Goal: Information Seeking & Learning: Learn about a topic

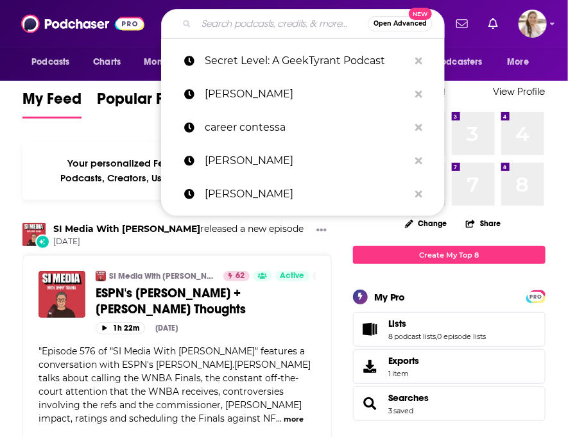
click at [221, 31] on input "Search podcasts, credits, & more..." at bounding box center [281, 23] width 171 height 21
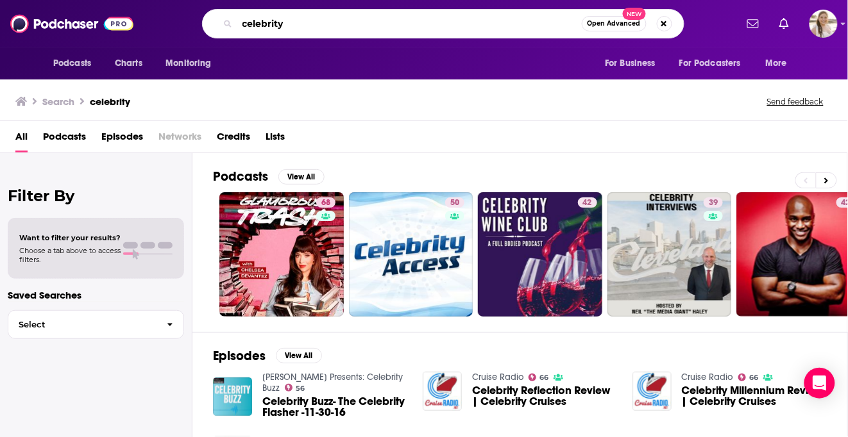
click at [282, 26] on input "celebrity" at bounding box center [409, 23] width 344 height 21
type input "humor"
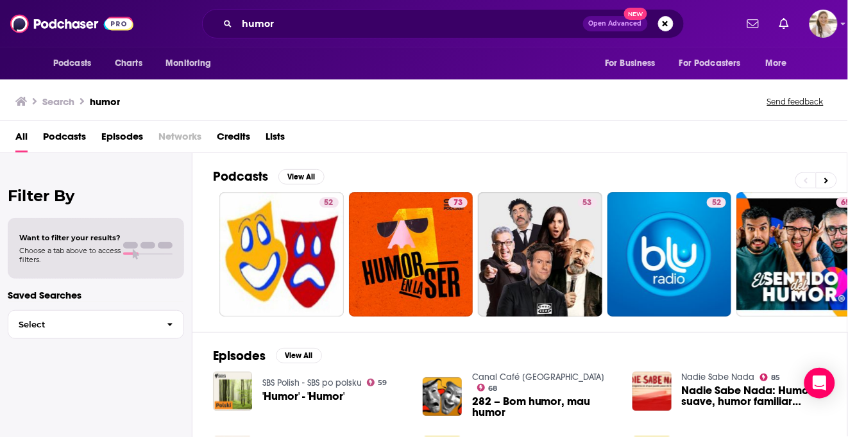
click at [60, 135] on span "Podcasts" at bounding box center [64, 139] width 43 height 26
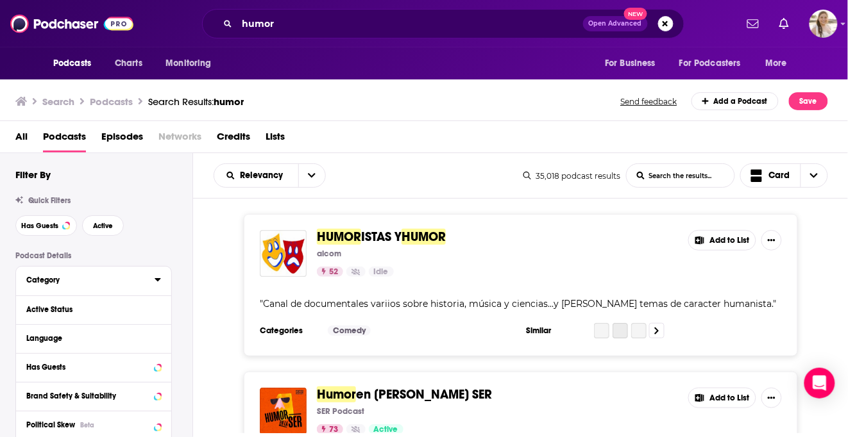
click at [101, 282] on div "Category" at bounding box center [86, 280] width 120 height 9
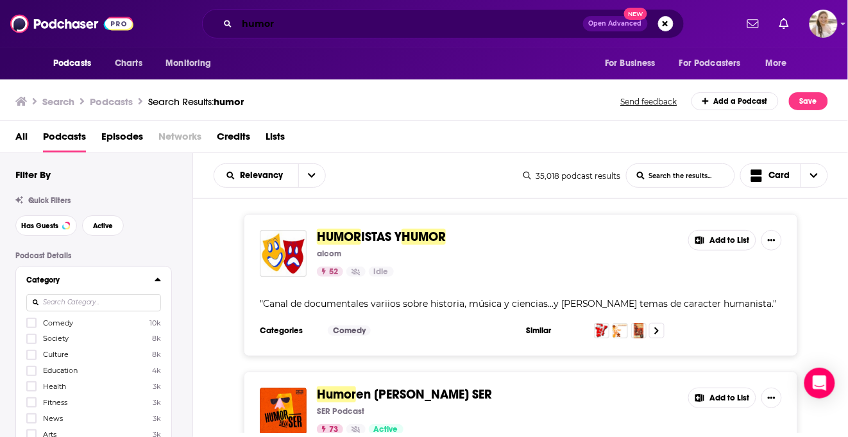
click at [271, 26] on input "humor" at bounding box center [410, 23] width 346 height 21
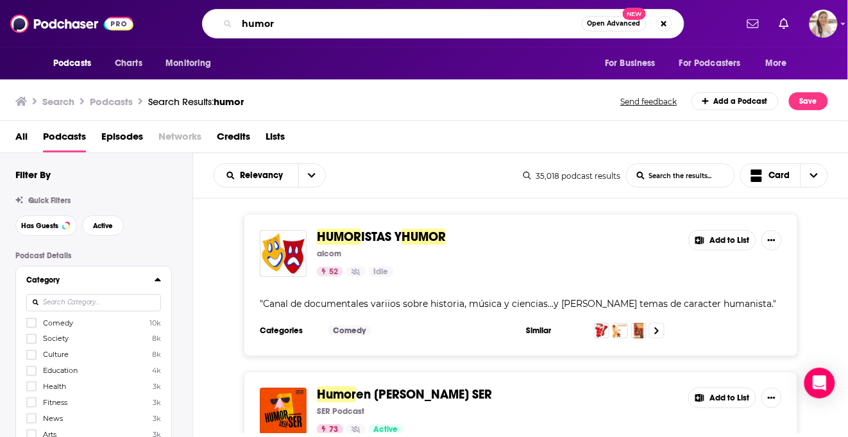
click at [271, 26] on input "humor" at bounding box center [409, 23] width 344 height 21
click at [248, 26] on input "humor" at bounding box center [409, 23] width 344 height 21
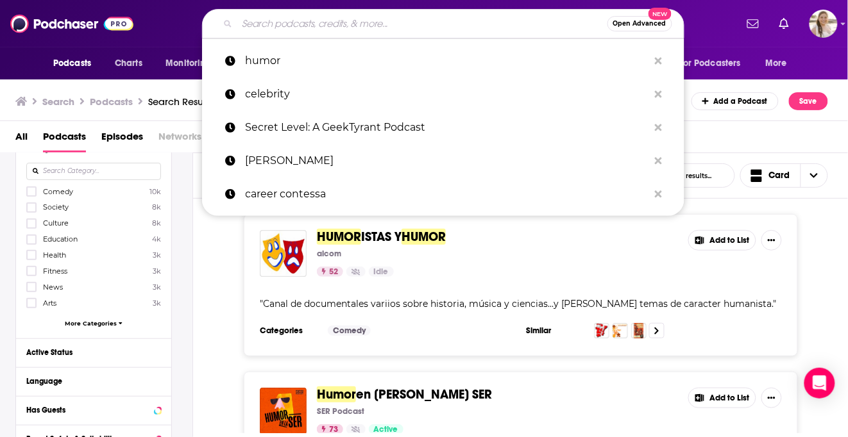
scroll to position [155, 0]
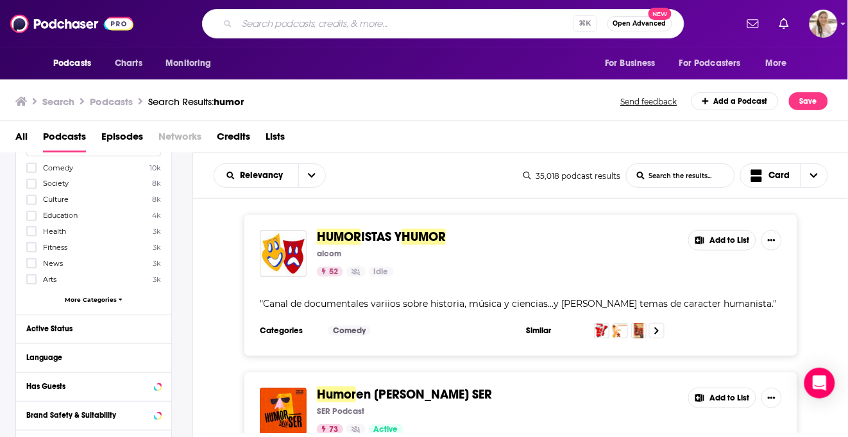
click at [94, 295] on div "Comedy 10k Society 8k Culture 8k Education 4k Health 3k Fitness 3k News 3k Arts…" at bounding box center [93, 236] width 135 height 148
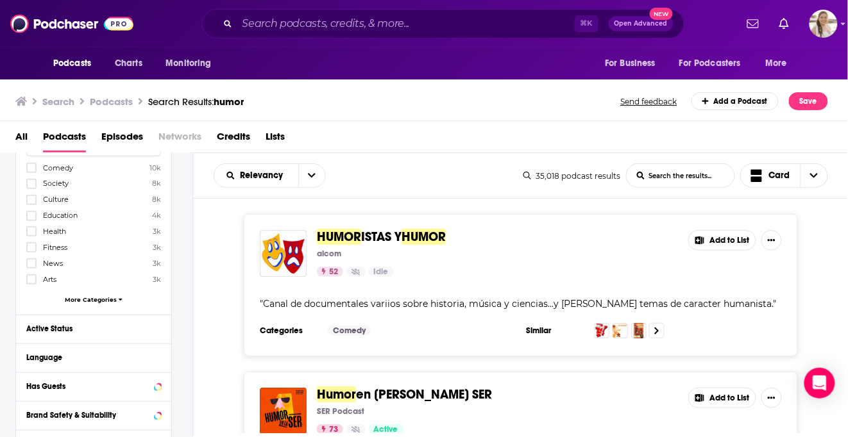
click at [96, 296] on span "More Categories" at bounding box center [91, 299] width 52 height 7
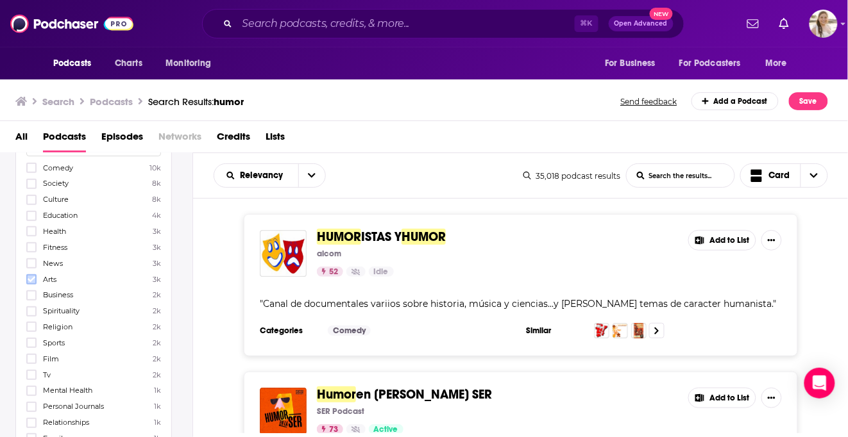
click at [33, 279] on icon at bounding box center [32, 280] width 8 height 8
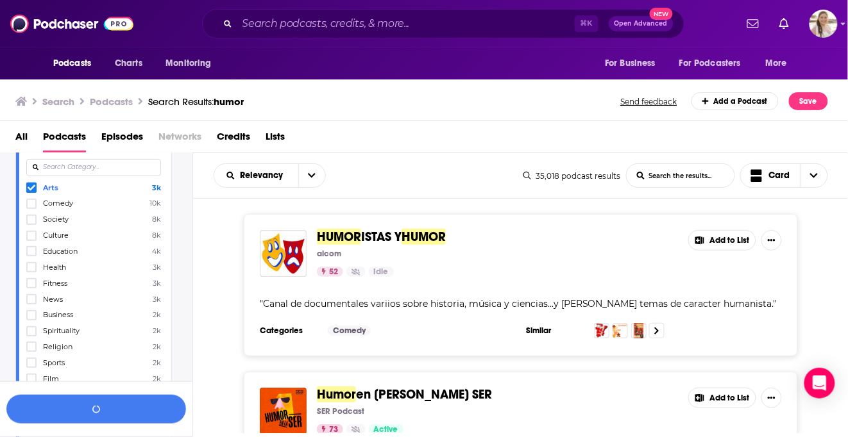
scroll to position [135, 0]
click at [34, 204] on icon at bounding box center [32, 205] width 8 height 8
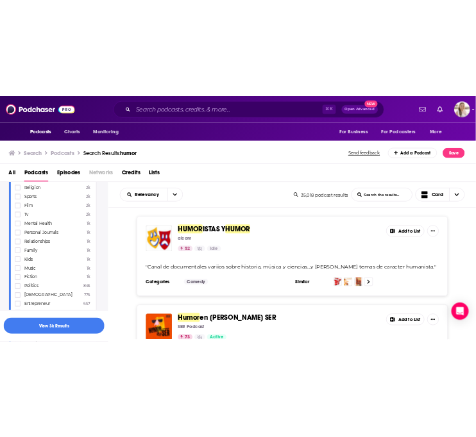
scroll to position [339, 0]
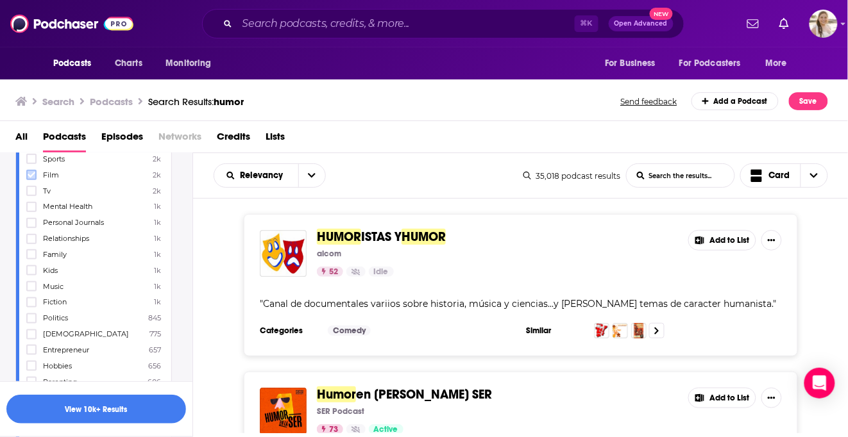
click at [28, 178] on icon at bounding box center [32, 175] width 8 height 8
click at [112, 406] on button "View 10k+ Results" at bounding box center [96, 409] width 180 height 29
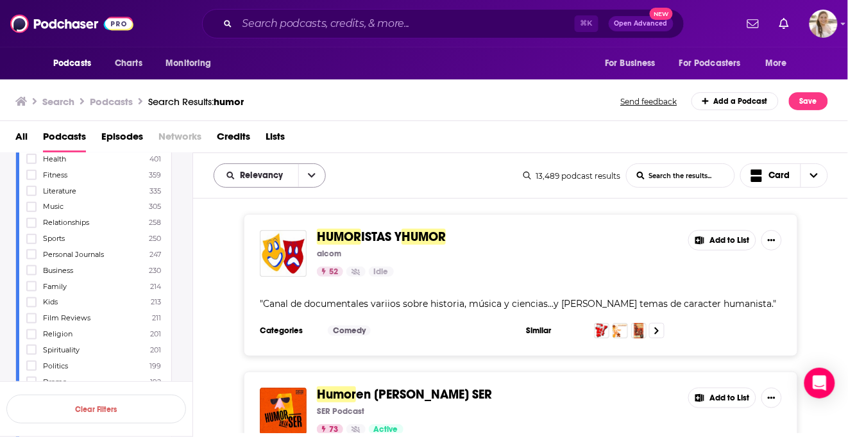
click at [272, 174] on span "Relevancy" at bounding box center [264, 175] width 47 height 9
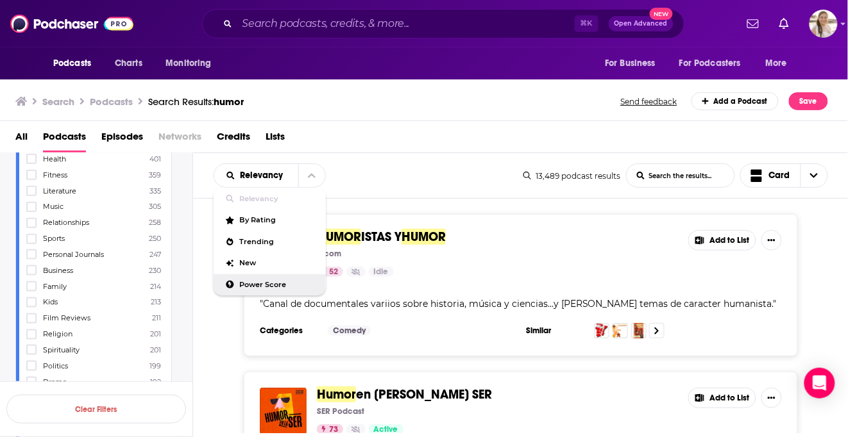
click at [261, 282] on span "Power Score" at bounding box center [278, 285] width 76 height 7
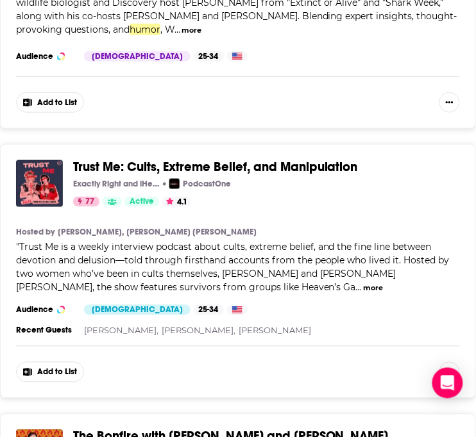
scroll to position [3398, 0]
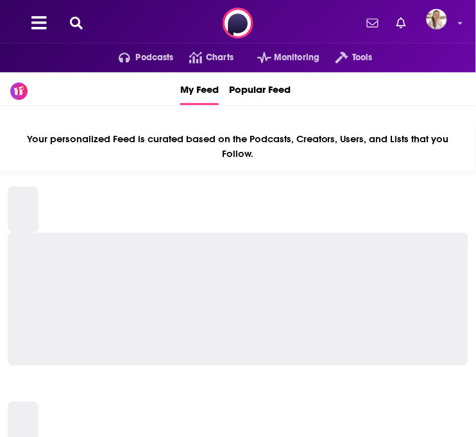
click at [71, 31] on div "Podcasts Charts Monitoring Tools For Business For Podcasters More" at bounding box center [238, 23] width 476 height 46
click at [78, 24] on icon at bounding box center [76, 23] width 13 height 13
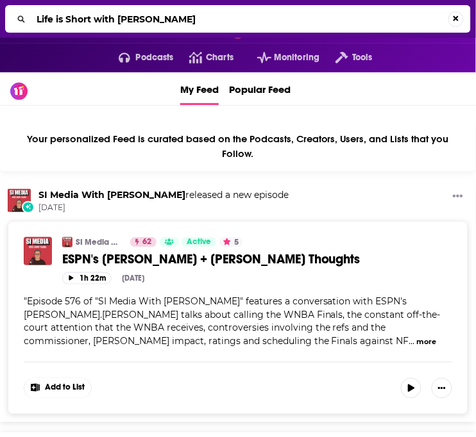
type input "Life is Short with [PERSON_NAME]"
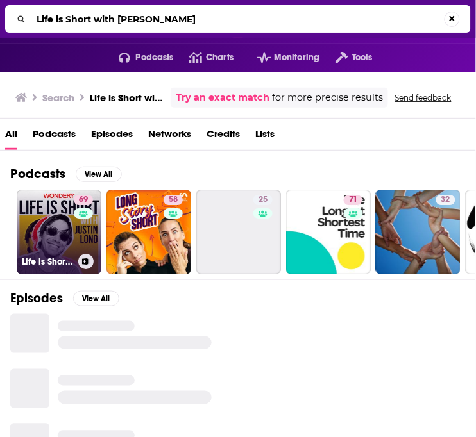
click at [73, 235] on link "69 Life is Short with [PERSON_NAME]" at bounding box center [59, 232] width 85 height 85
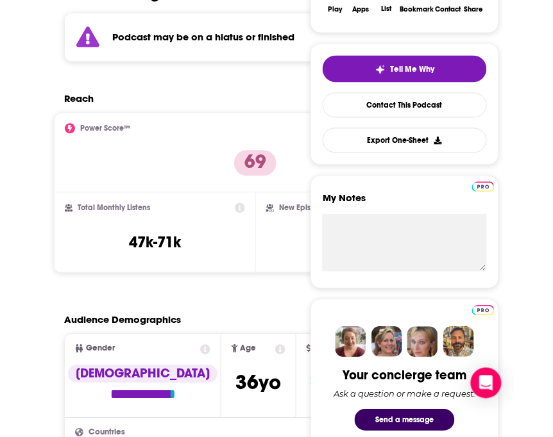
scroll to position [287, 0]
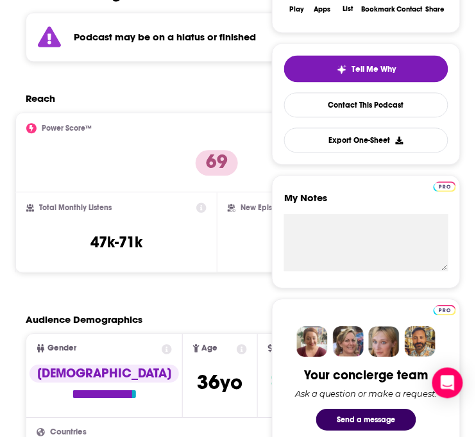
click at [210, 31] on strong "Podcast may be on a hiatus or finished" at bounding box center [165, 37] width 182 height 12
